Goal: Information Seeking & Learning: Learn about a topic

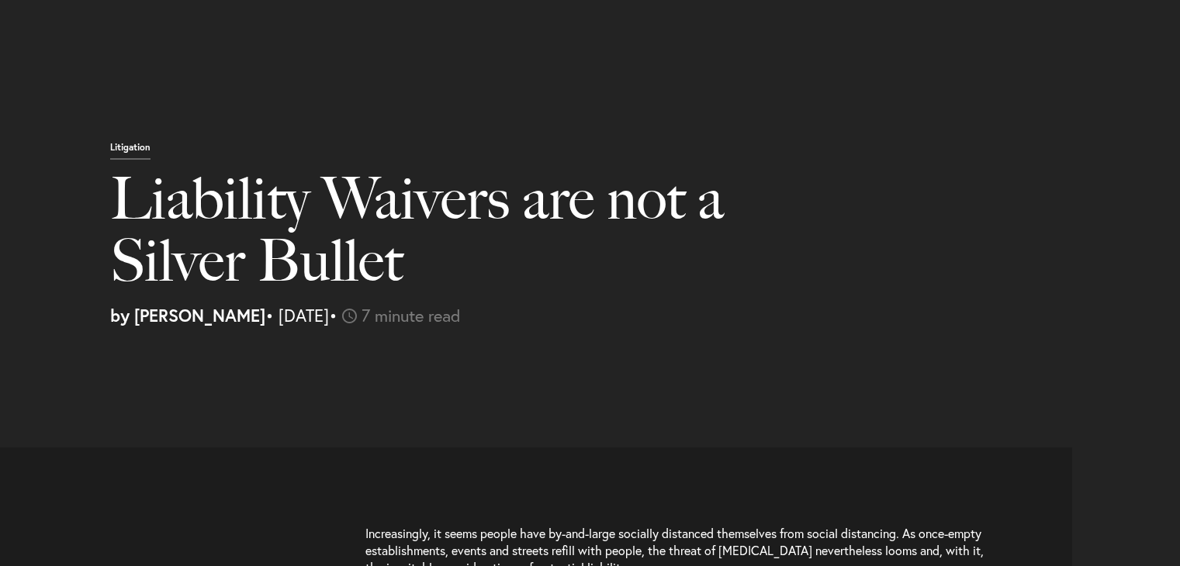
select select "US"
select select "Austin"
select select "Business and Civil Litigation"
